Goal: Transaction & Acquisition: Obtain resource

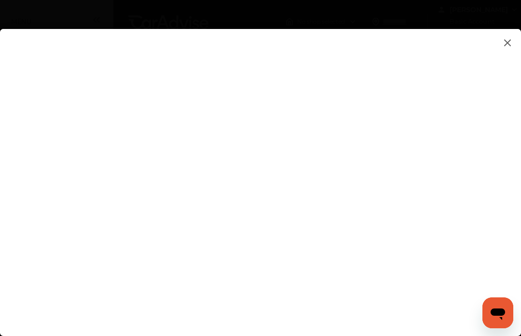
click at [435, 259] on flutter-view at bounding box center [260, 189] width 521 height 321
click at [285, 289] on flutter-view at bounding box center [260, 189] width 521 height 321
click at [276, 286] on flutter-view at bounding box center [260, 189] width 521 height 321
click at [269, 285] on flutter-view at bounding box center [260, 189] width 521 height 321
click at [393, 316] on flutter-view at bounding box center [260, 189] width 521 height 321
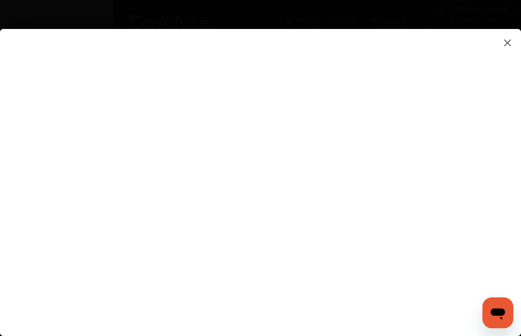
type input "**********"
click at [376, 139] on flutter-view at bounding box center [260, 189] width 521 height 321
click at [329, 138] on flutter-view at bounding box center [260, 189] width 521 height 321
click at [288, 140] on flutter-view at bounding box center [260, 189] width 521 height 321
click at [325, 139] on flutter-view at bounding box center [260, 189] width 521 height 321
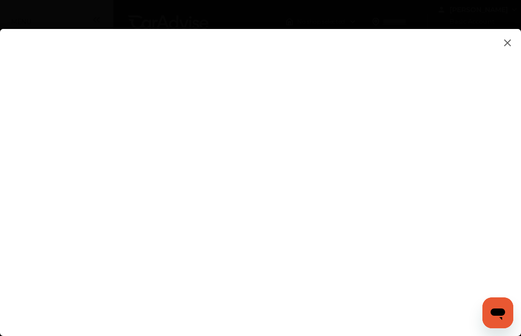
click at [325, 139] on flutter-view at bounding box center [260, 189] width 521 height 321
click at [353, 105] on flutter-view at bounding box center [260, 189] width 521 height 321
type textarea "**********"
click at [331, 119] on flutter-view at bounding box center [260, 189] width 521 height 321
click at [476, 169] on flutter-view at bounding box center [260, 189] width 521 height 321
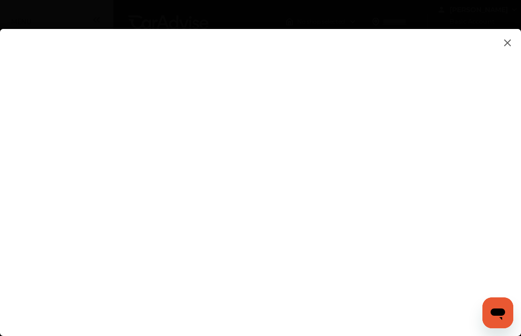
paste input
click at [278, 104] on input at bounding box center [365, 104] width 201 height 13
click at [271, 103] on input at bounding box center [365, 104] width 201 height 13
type input "*********"
click at [404, 308] on flutter-view at bounding box center [260, 189] width 521 height 321
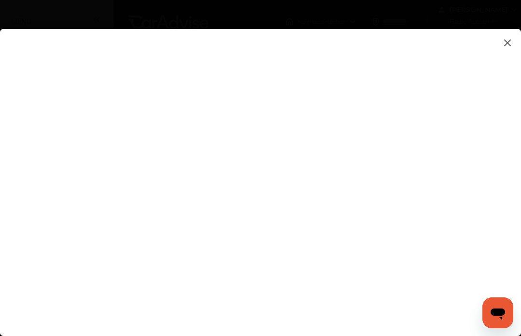
click at [382, 316] on flutter-view at bounding box center [260, 189] width 521 height 321
click at [411, 314] on flutter-view at bounding box center [260, 189] width 521 height 321
click at [447, 156] on flutter-view at bounding box center [260, 189] width 521 height 321
click at [367, 128] on flutter-view at bounding box center [260, 189] width 521 height 321
click at [414, 313] on flutter-view at bounding box center [260, 189] width 521 height 321
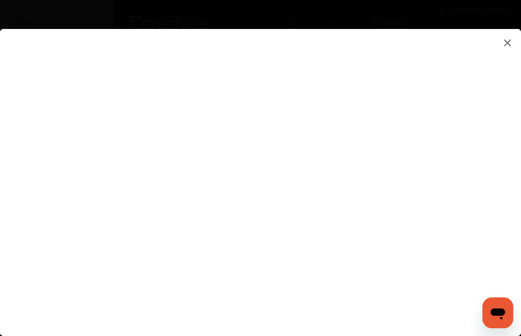
click at [416, 320] on flutter-view at bounding box center [260, 189] width 521 height 321
click at [516, 40] on flutter-view at bounding box center [260, 189] width 521 height 321
click at [512, 36] on flutter-view at bounding box center [260, 189] width 521 height 321
click at [511, 36] on flutter-view at bounding box center [260, 189] width 521 height 321
click at [508, 44] on img at bounding box center [508, 43] width 12 height 12
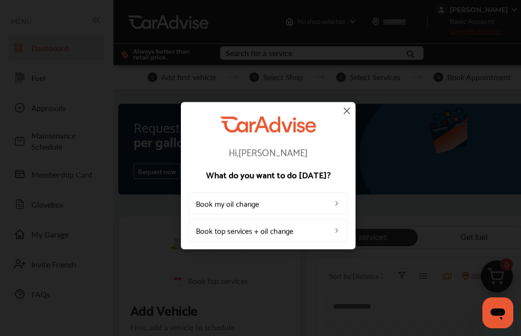
click at [513, 39] on div "Hi, [PERSON_NAME] What do you want to do [DATE]? Book my oil change Book top se…" at bounding box center [268, 175] width 537 height 351
click at [352, 109] on img at bounding box center [347, 111] width 12 height 12
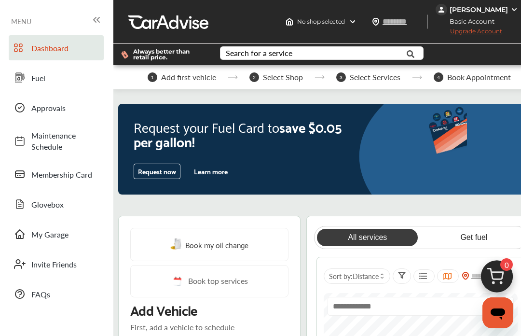
click at [42, 84] on link "Fuel" at bounding box center [56, 77] width 95 height 25
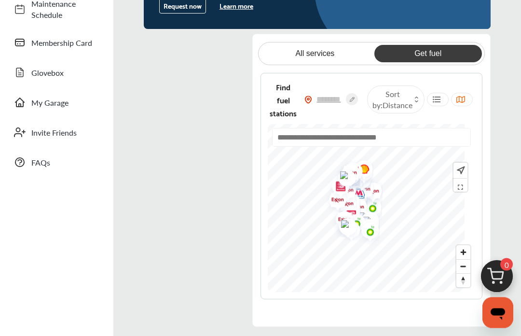
scroll to position [132, 0]
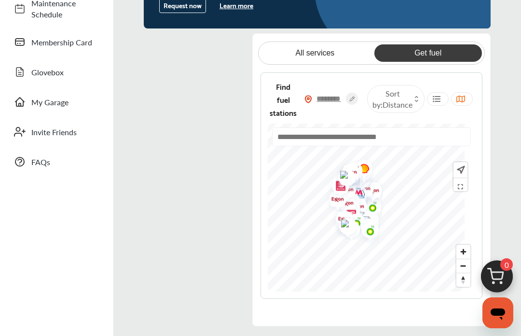
click at [346, 104] on input "text" at bounding box center [329, 99] width 34 height 10
type input "*****"
click at [359, 174] on li "use-current-location" at bounding box center [371, 160] width 197 height 28
type input "**********"
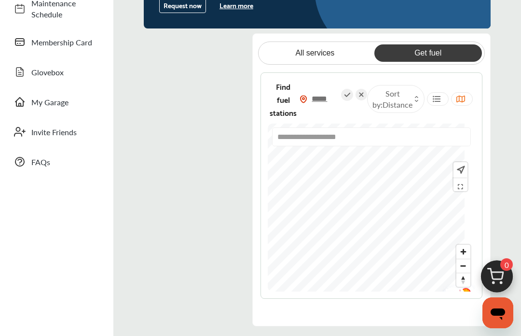
click at [341, 119] on div "Find fuel stations *****" at bounding box center [317, 99] width 99 height 39
click at [341, 104] on input "*****" at bounding box center [324, 99] width 34 height 10
click at [445, 62] on link "Get fuel" at bounding box center [429, 52] width 108 height 17
click at [446, 62] on link "Get fuel" at bounding box center [429, 52] width 108 height 17
click at [435, 62] on link "Get fuel" at bounding box center [429, 52] width 108 height 17
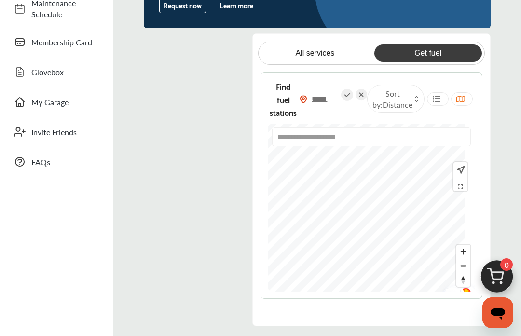
click at [447, 62] on link "Get fuel" at bounding box center [429, 52] width 108 height 17
click at [191, 13] on button "Request now" at bounding box center [182, 5] width 47 height 15
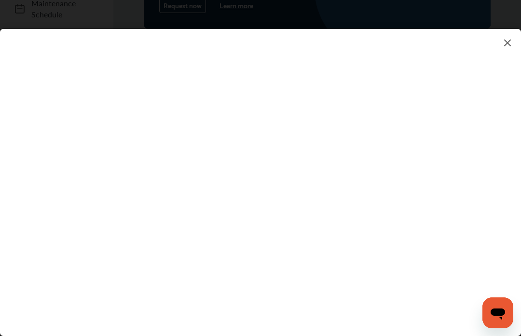
click at [506, 39] on img at bounding box center [508, 43] width 12 height 12
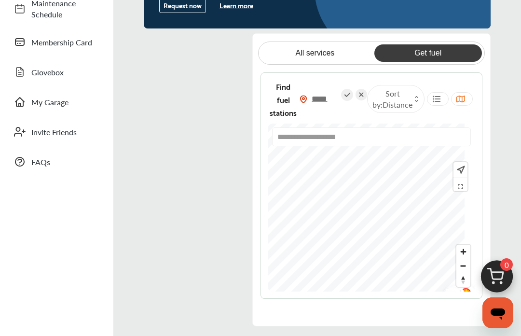
click at [509, 43] on div "Request your Fuel Card to save $0.05 per gallon! Request now Learn more Get the…" at bounding box center [317, 132] width 408 height 389
click at [81, 44] on span "Membership Card" at bounding box center [65, 42] width 68 height 11
